Goal: Task Accomplishment & Management: Manage account settings

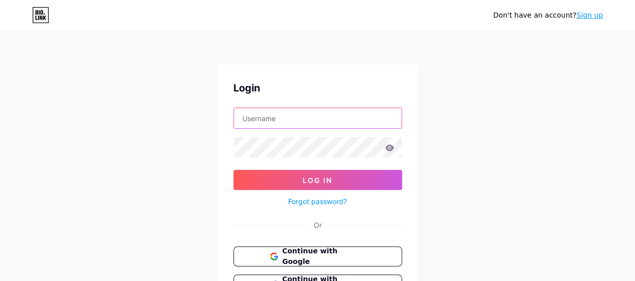
type input "ingenieur2159@gmail.com"
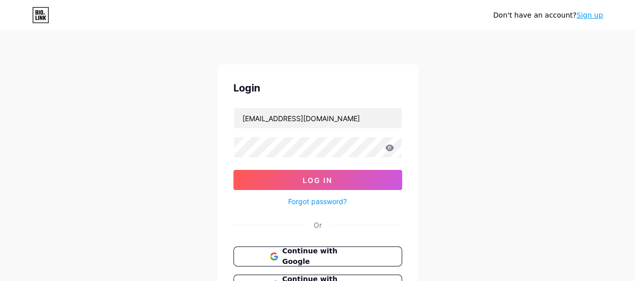
click at [392, 149] on icon at bounding box center [389, 147] width 9 height 7
click at [389, 149] on icon at bounding box center [389, 147] width 9 height 7
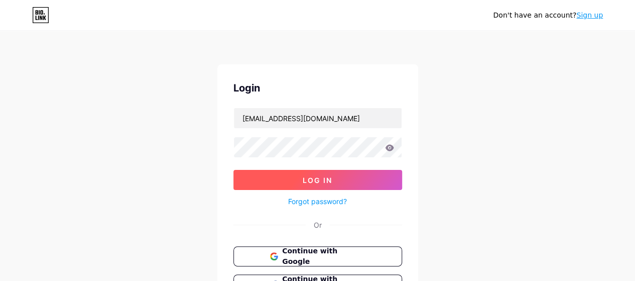
click at [266, 182] on button "Log In" at bounding box center [318, 180] width 169 height 20
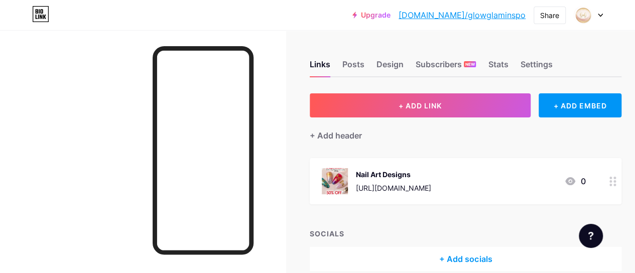
click at [312, 16] on div "Upgrade bio.link/glowgl... bio.link/glowglaminspo Share Switch accounts GlowGla…" at bounding box center [317, 15] width 635 height 18
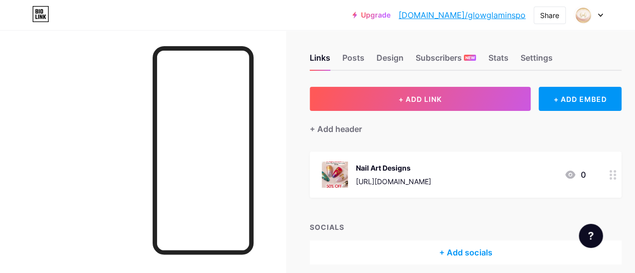
scroll to position [48, 0]
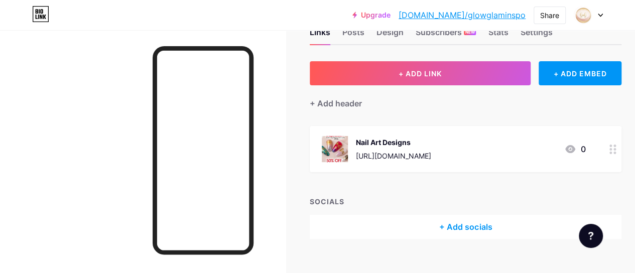
scroll to position [48, 0]
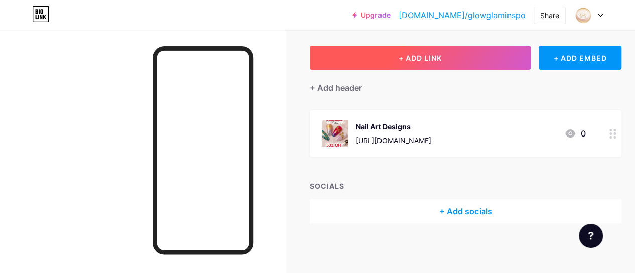
click at [396, 61] on button "+ ADD LINK" at bounding box center [420, 58] width 221 height 24
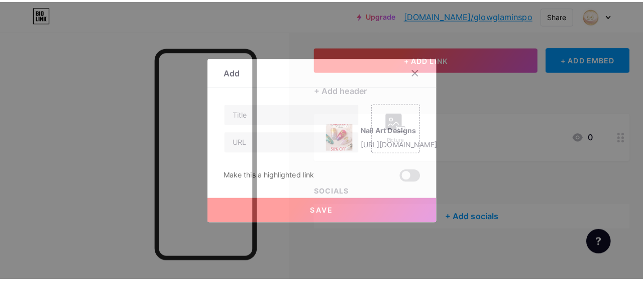
scroll to position [40, 0]
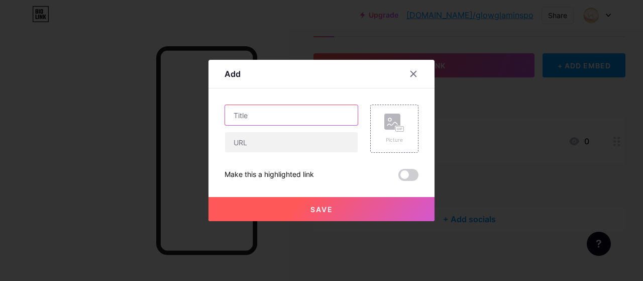
click at [261, 113] on input "text" at bounding box center [291, 115] width 133 height 20
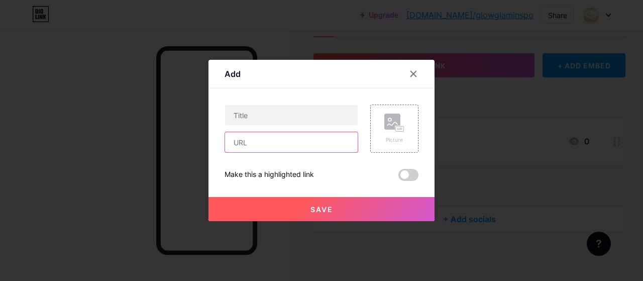
drag, startPoint x: 261, startPoint y: 113, endPoint x: 242, endPoint y: 143, distance: 35.7
click at [242, 143] on input "text" at bounding box center [291, 142] width 133 height 20
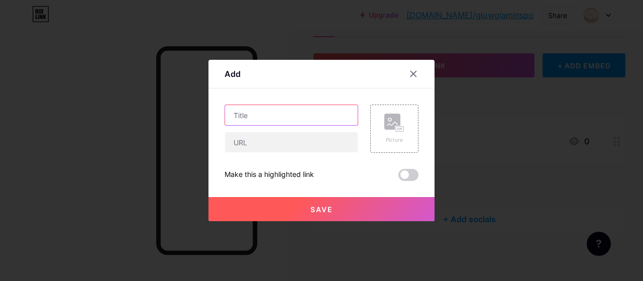
click at [250, 119] on input "text" at bounding box center [291, 115] width 133 height 20
paste input "3D Gel - Nail Art Modeling Gel, Suitable for Nail Design Autumn And Winter DIY …"
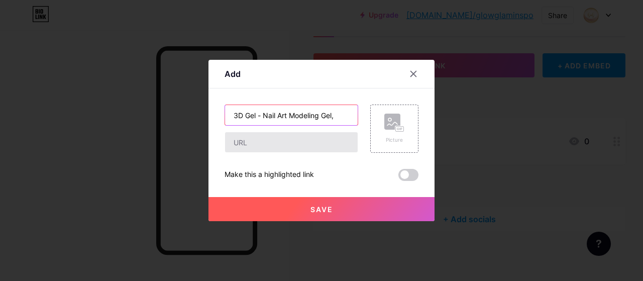
scroll to position [0, 0]
type input "3"
paste input "3D Gel - Nail Art Modeling Gel, Suitable for Nail Design Autumn And Winter DIY …"
drag, startPoint x: 349, startPoint y: 114, endPoint x: 359, endPoint y: 115, distance: 9.7
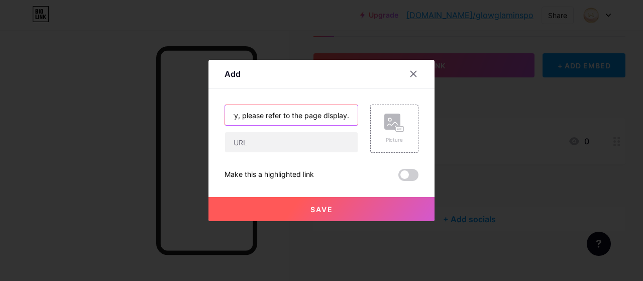
click at [359, 115] on div "3D Gel - Nail Art Modeling Gel, Suitable for Nail Design Autumn And Winter DIY …" at bounding box center [322, 128] width 194 height 48
drag, startPoint x: 347, startPoint y: 114, endPoint x: 185, endPoint y: 112, distance: 161.2
click at [185, 112] on div "Add Content YouTube Play YouTube video without leaving your page. ADD Vimeo Pla…" at bounding box center [321, 140] width 643 height 281
type input "3D Gel - Nail Art Modeling Gel, Suitable for Nail Design Autumn And Winter DIY …"
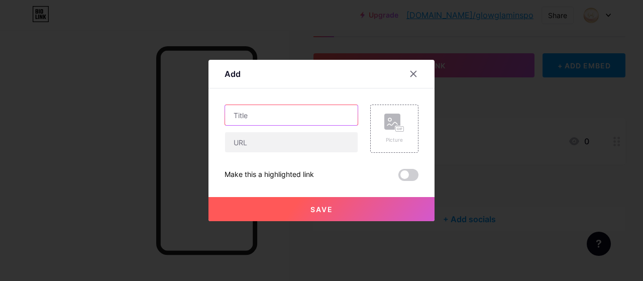
paste input "3D Gel - Nail Art Modeling Gel, Suitable for Nail Design Autumn And Winter DIY …"
type input "3D Gel - Nail Art Modeling Gel, Suitable for Nail Design Autumn And Winter DIY …"
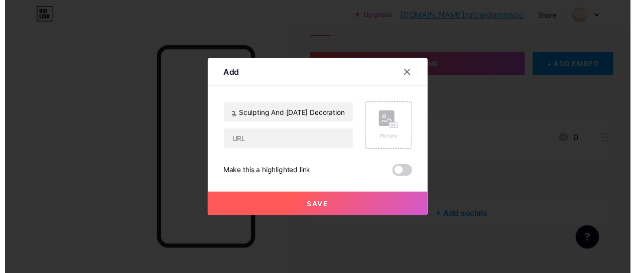
scroll to position [0, 0]
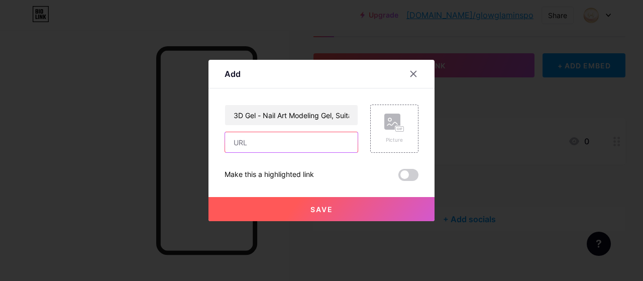
click at [242, 141] on input "text" at bounding box center [291, 142] width 133 height 20
paste input "[URL][DOMAIN_NAME]"
type input "[URL][DOMAIN_NAME]"
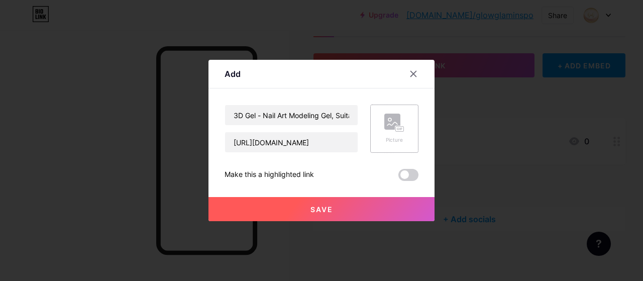
click at [384, 124] on rect at bounding box center [392, 122] width 16 height 16
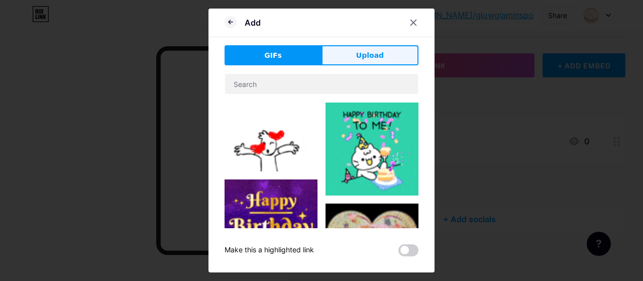
click at [378, 53] on span "Upload" at bounding box center [370, 55] width 28 height 11
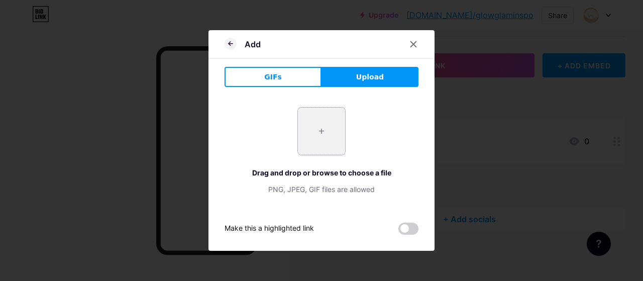
click at [322, 131] on input "file" at bounding box center [321, 130] width 47 height 47
type input "C:\fakepath\Capture.PNG"
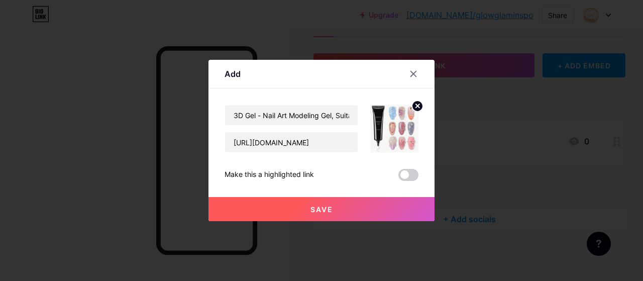
click at [325, 205] on span "Save" at bounding box center [321, 209] width 23 height 9
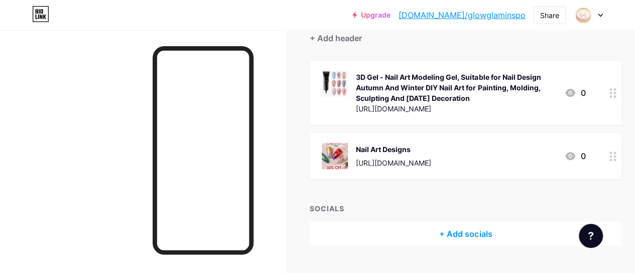
scroll to position [100, 0]
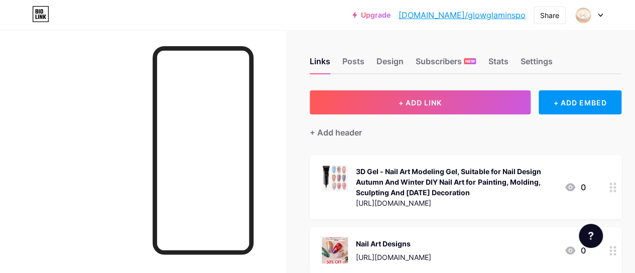
scroll to position [100, 0]
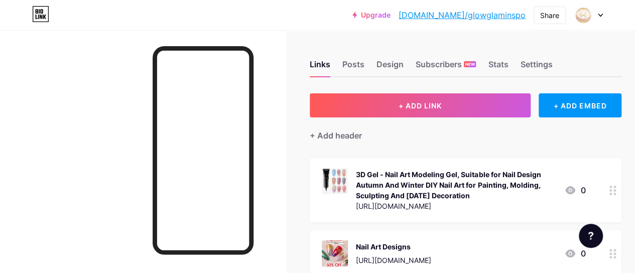
scroll to position [100, 0]
